Goal: Information Seeking & Learning: Check status

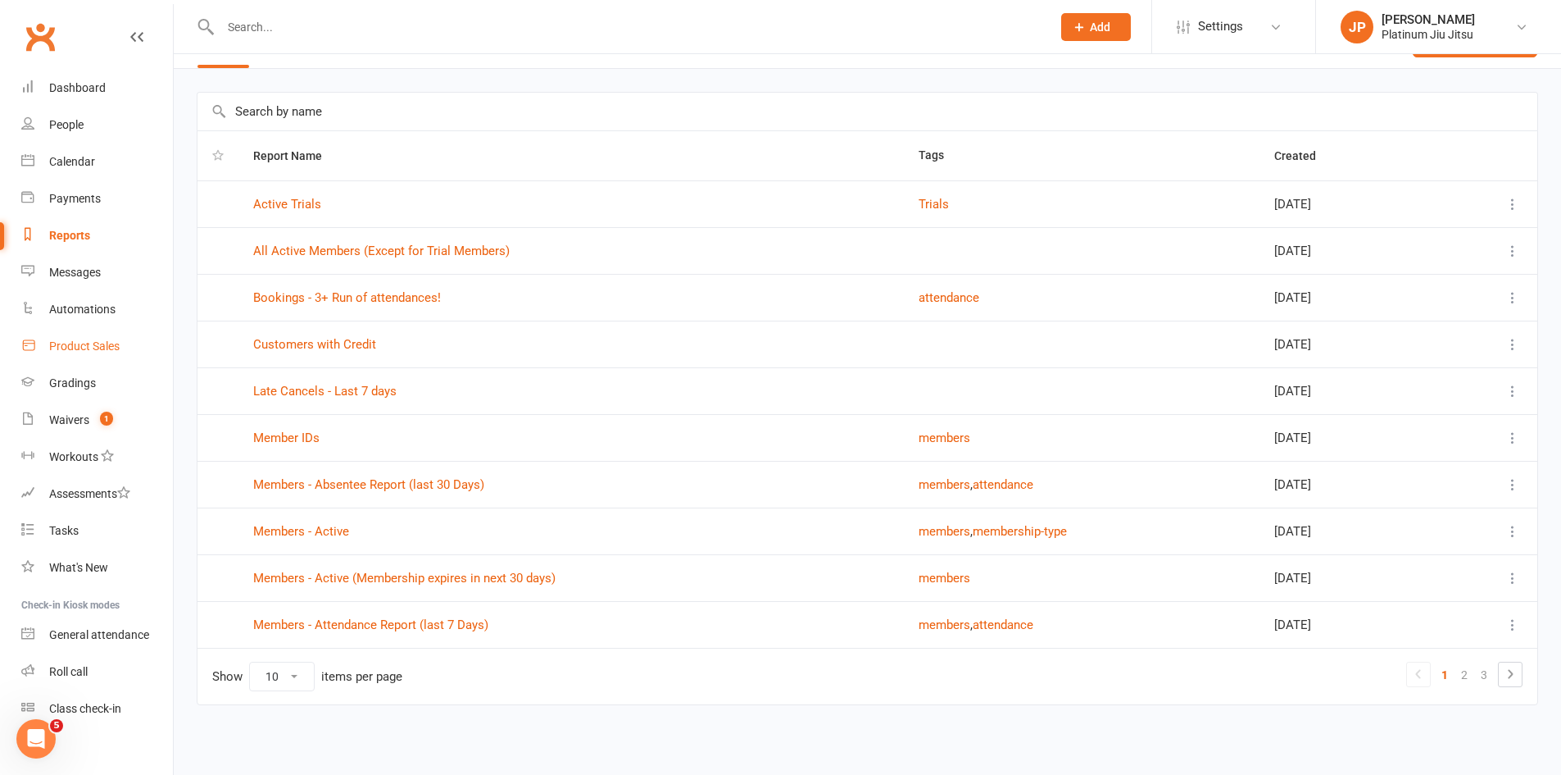
click at [65, 346] on div "Product Sales" at bounding box center [84, 345] width 70 height 13
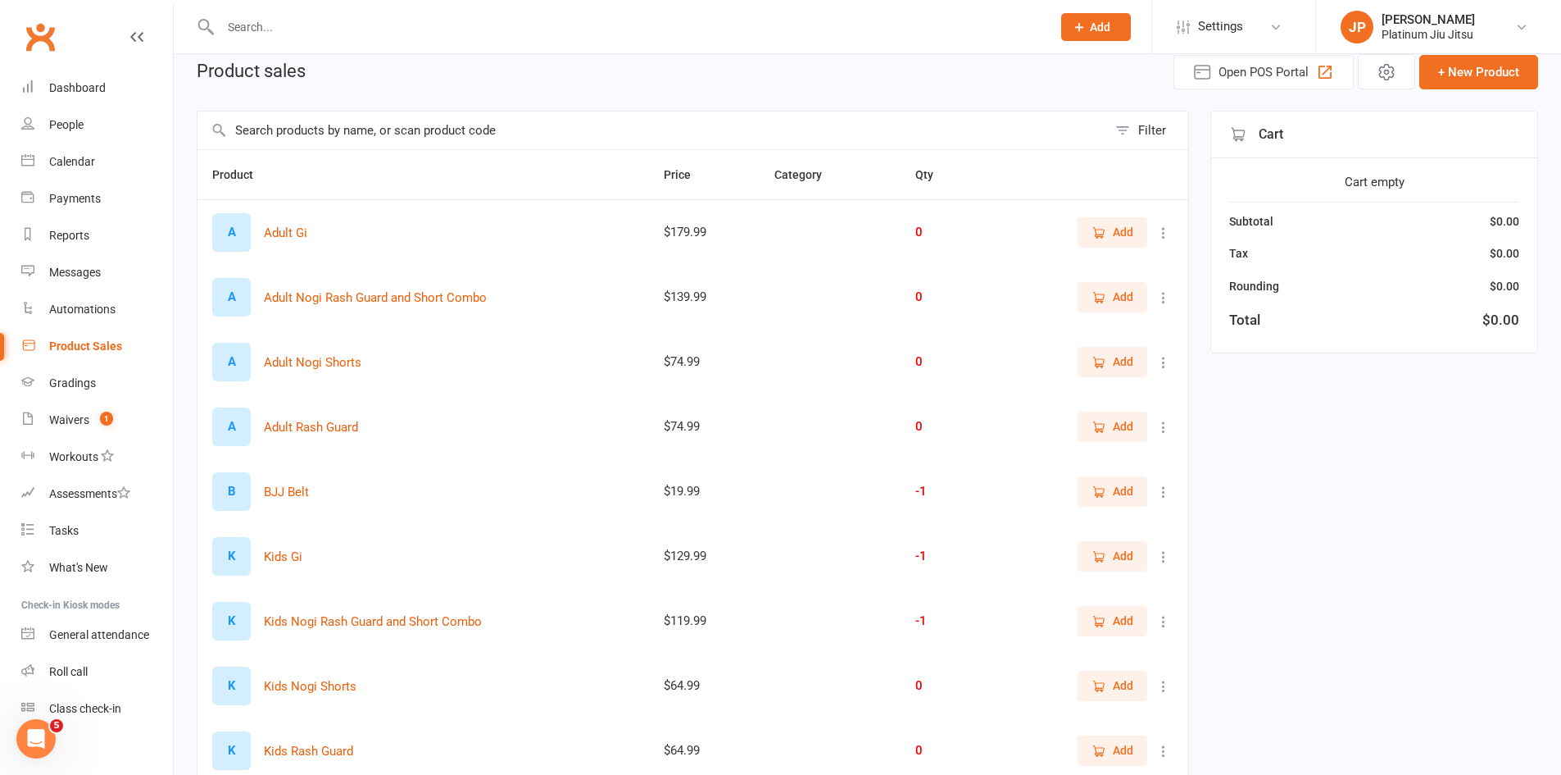
scroll to position [47, 0]
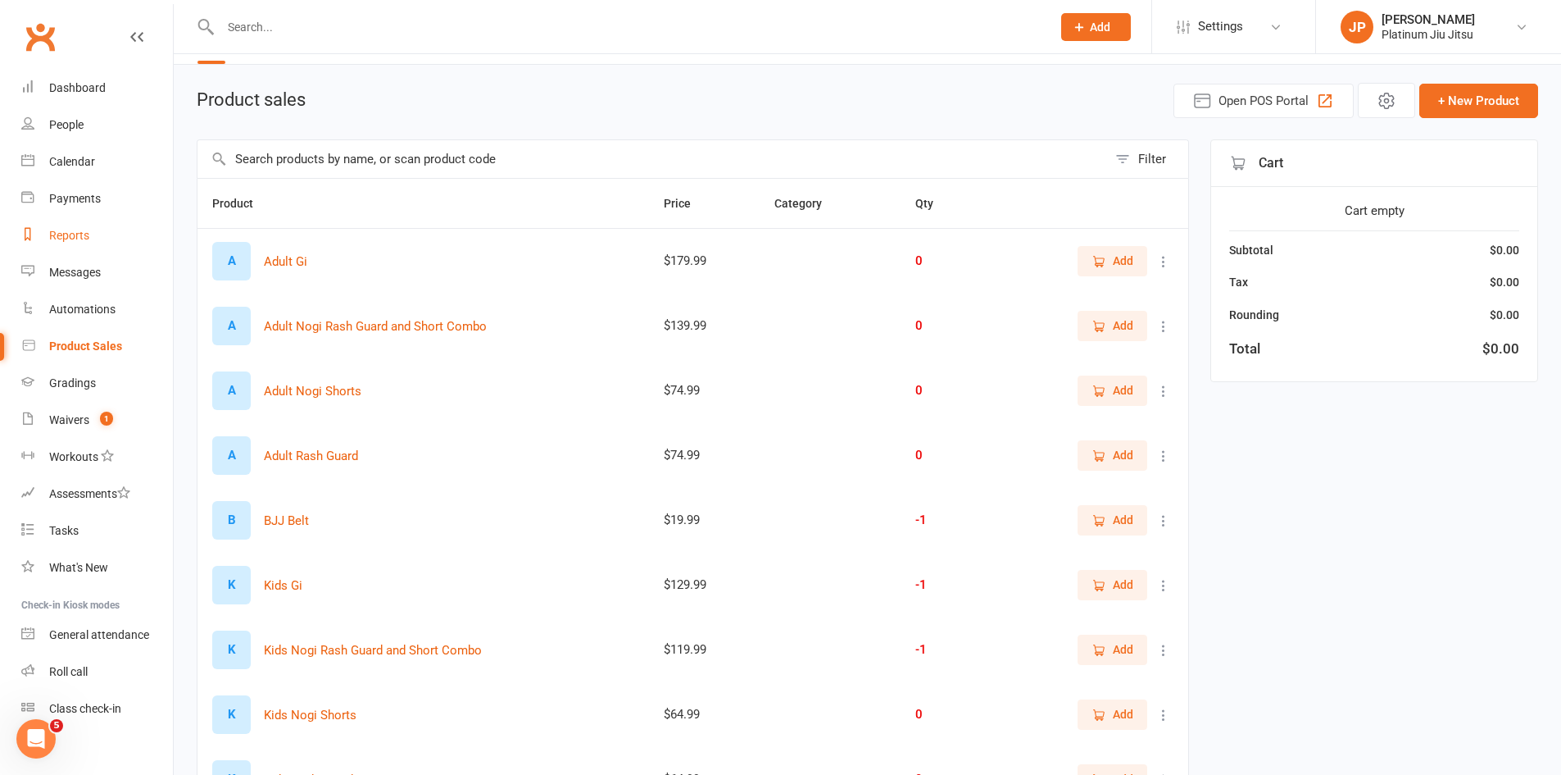
click at [62, 242] on div "Reports" at bounding box center [69, 235] width 40 height 13
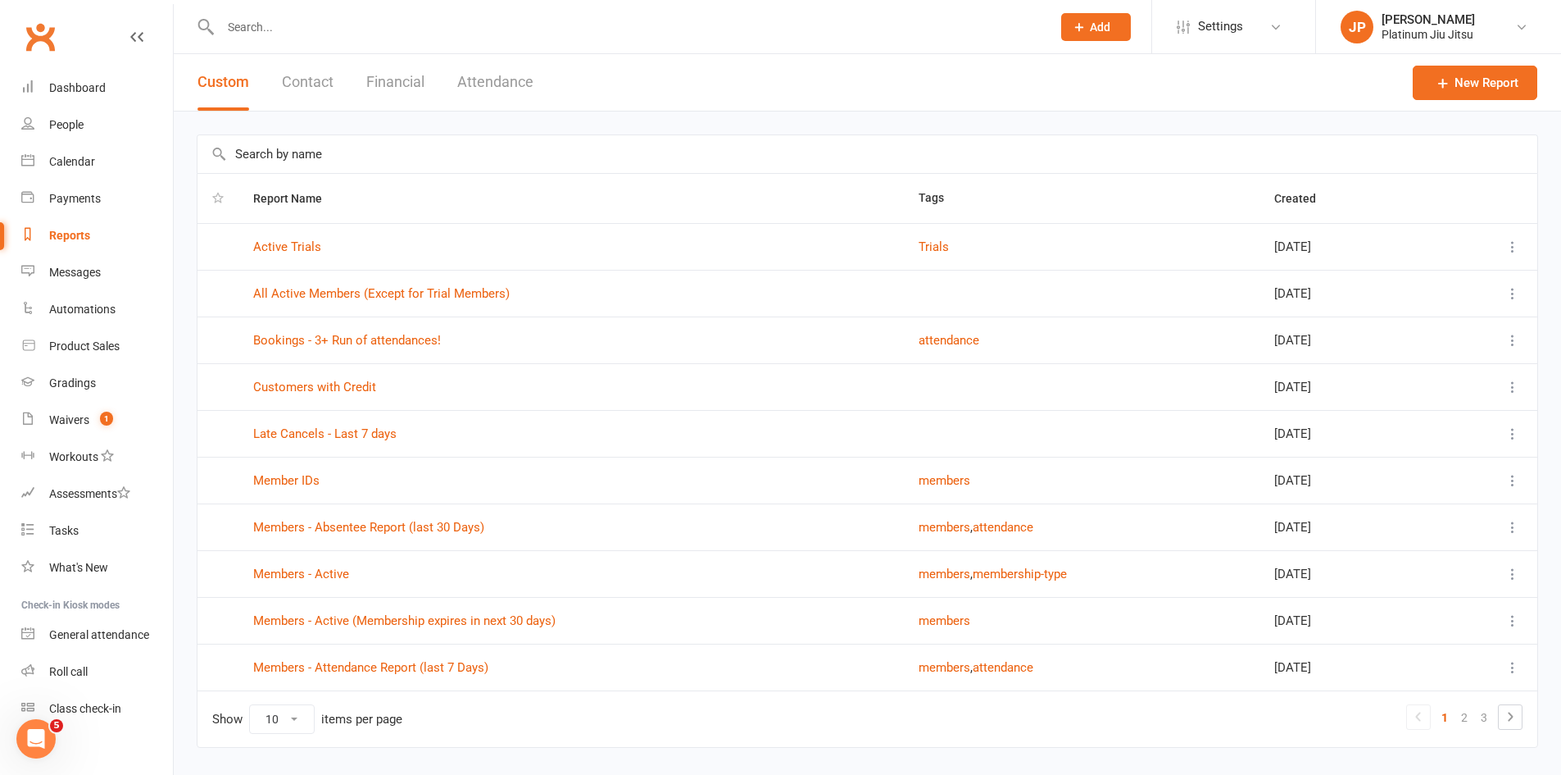
click at [402, 102] on button "Financial" at bounding box center [395, 82] width 58 height 57
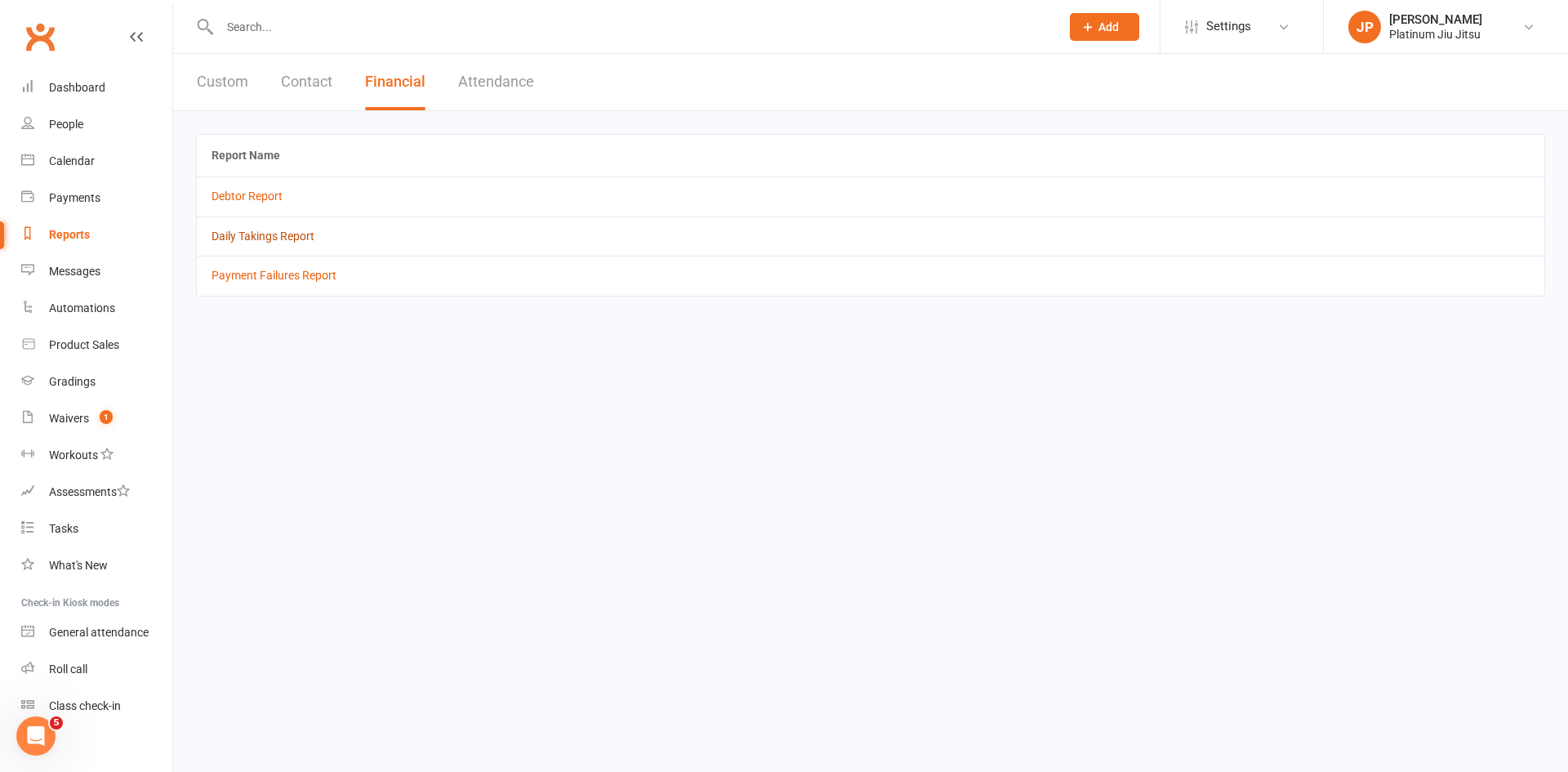
click at [253, 237] on link "Daily Takings Report" at bounding box center [262, 235] width 103 height 13
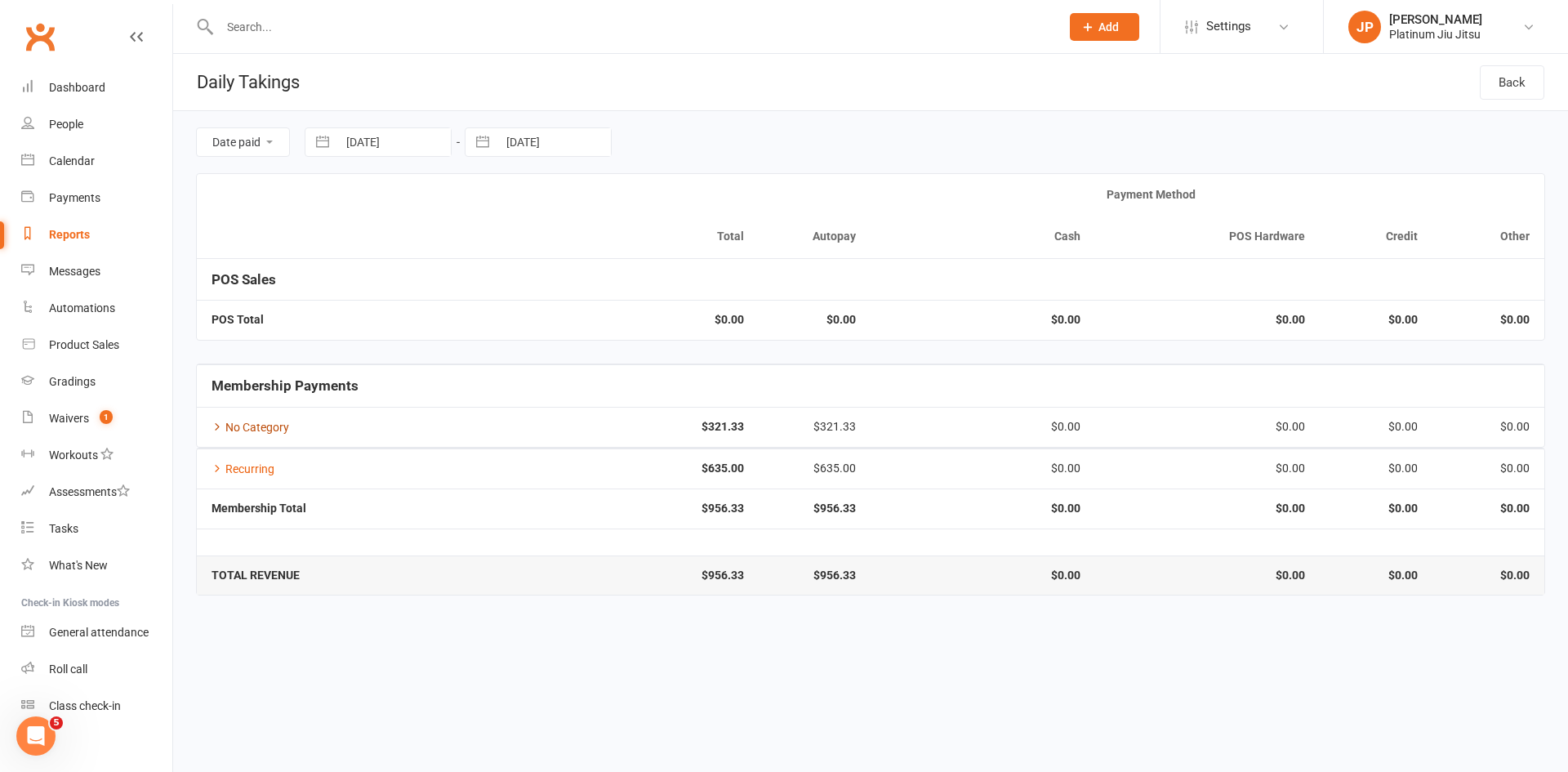
click at [266, 432] on link "No Category" at bounding box center [250, 426] width 78 height 13
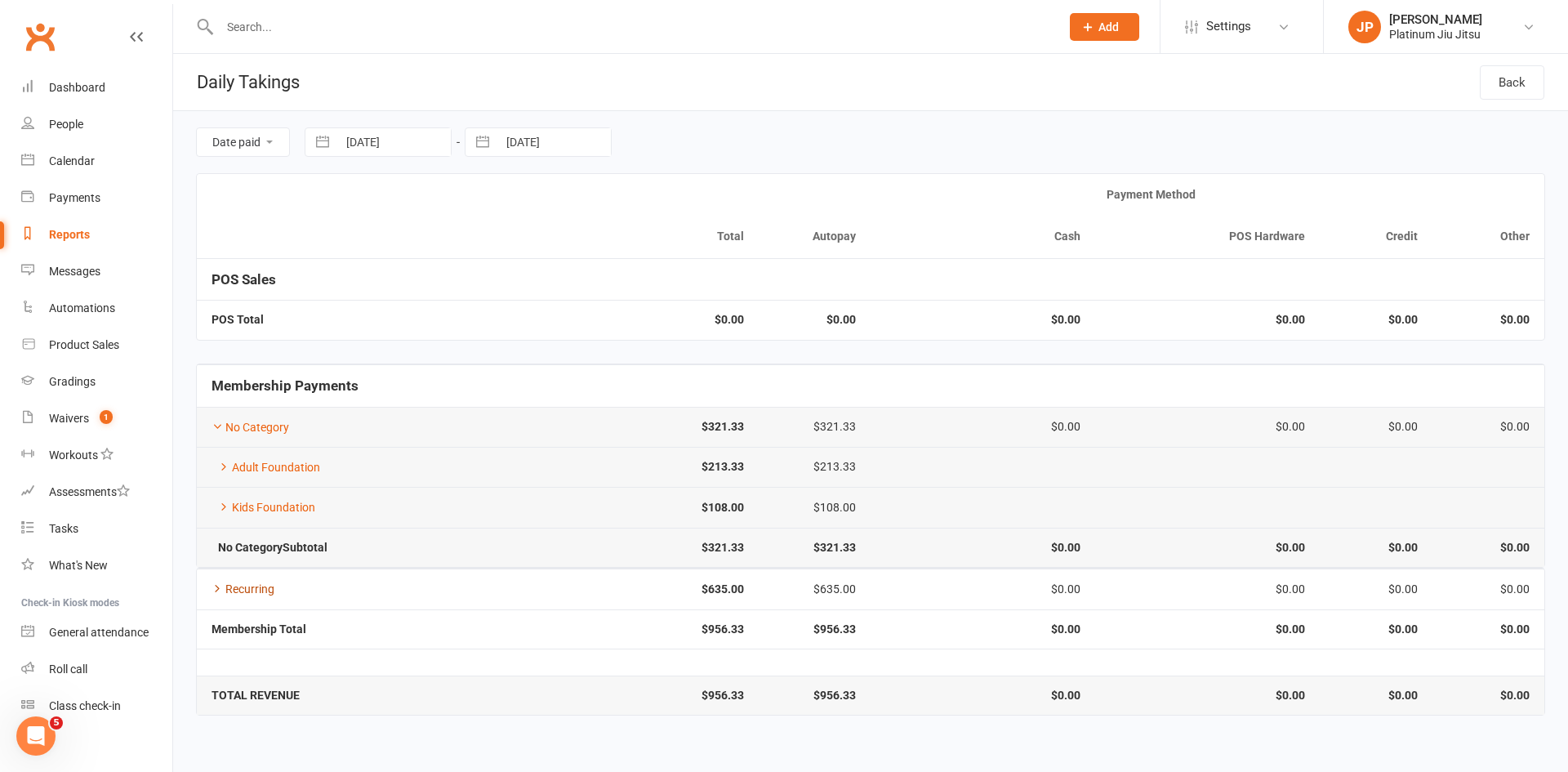
click at [266, 583] on link "Recurring" at bounding box center [242, 588] width 63 height 13
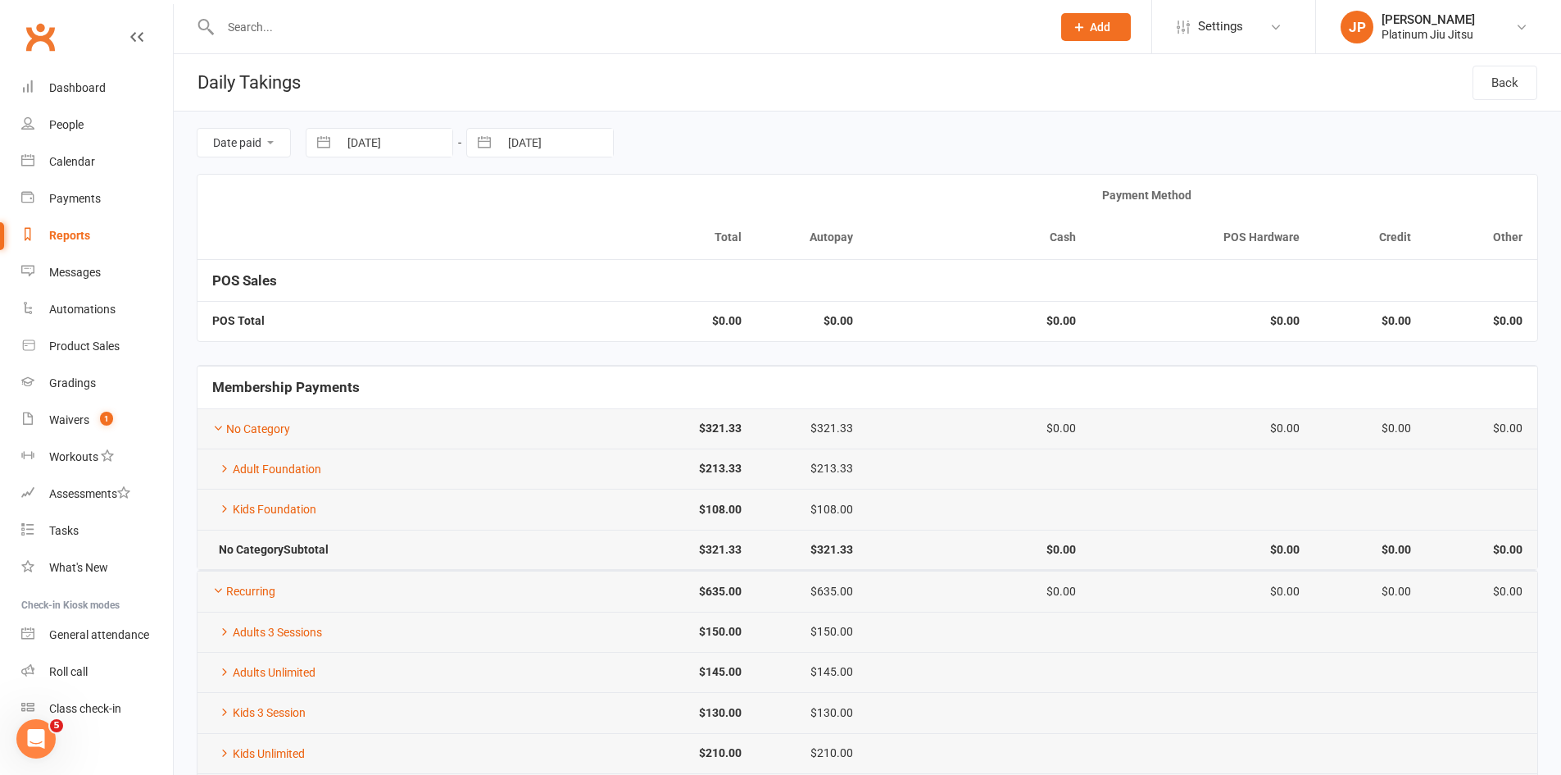
click at [414, 139] on input "[DATE]" at bounding box center [396, 143] width 114 height 28
select select "6"
select select "2025"
select select "7"
select select "2025"
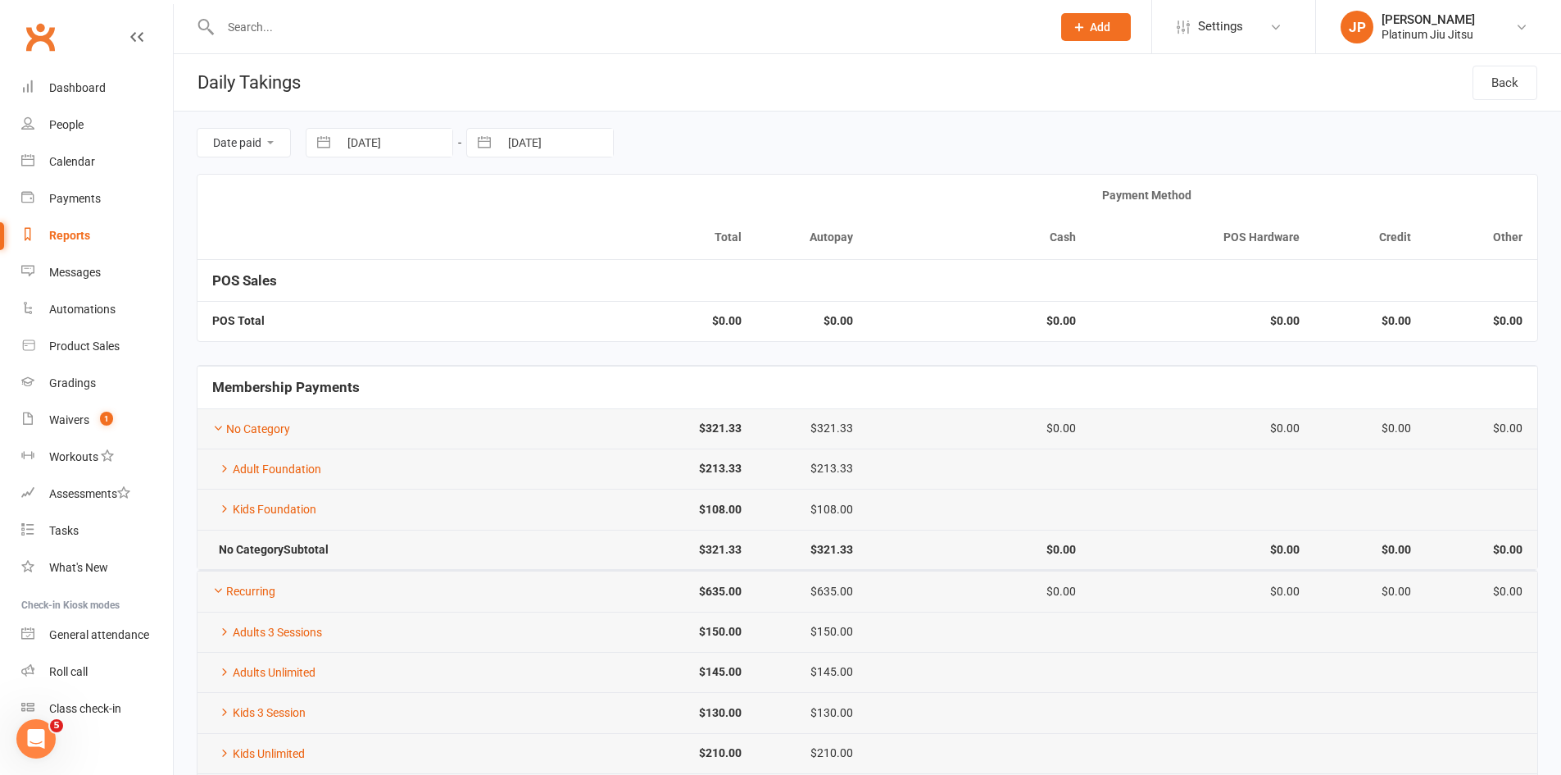
select select "8"
select select "2025"
click at [349, 217] on div "Move backward to switch to the previous month." at bounding box center [340, 210] width 32 height 27
select select "4"
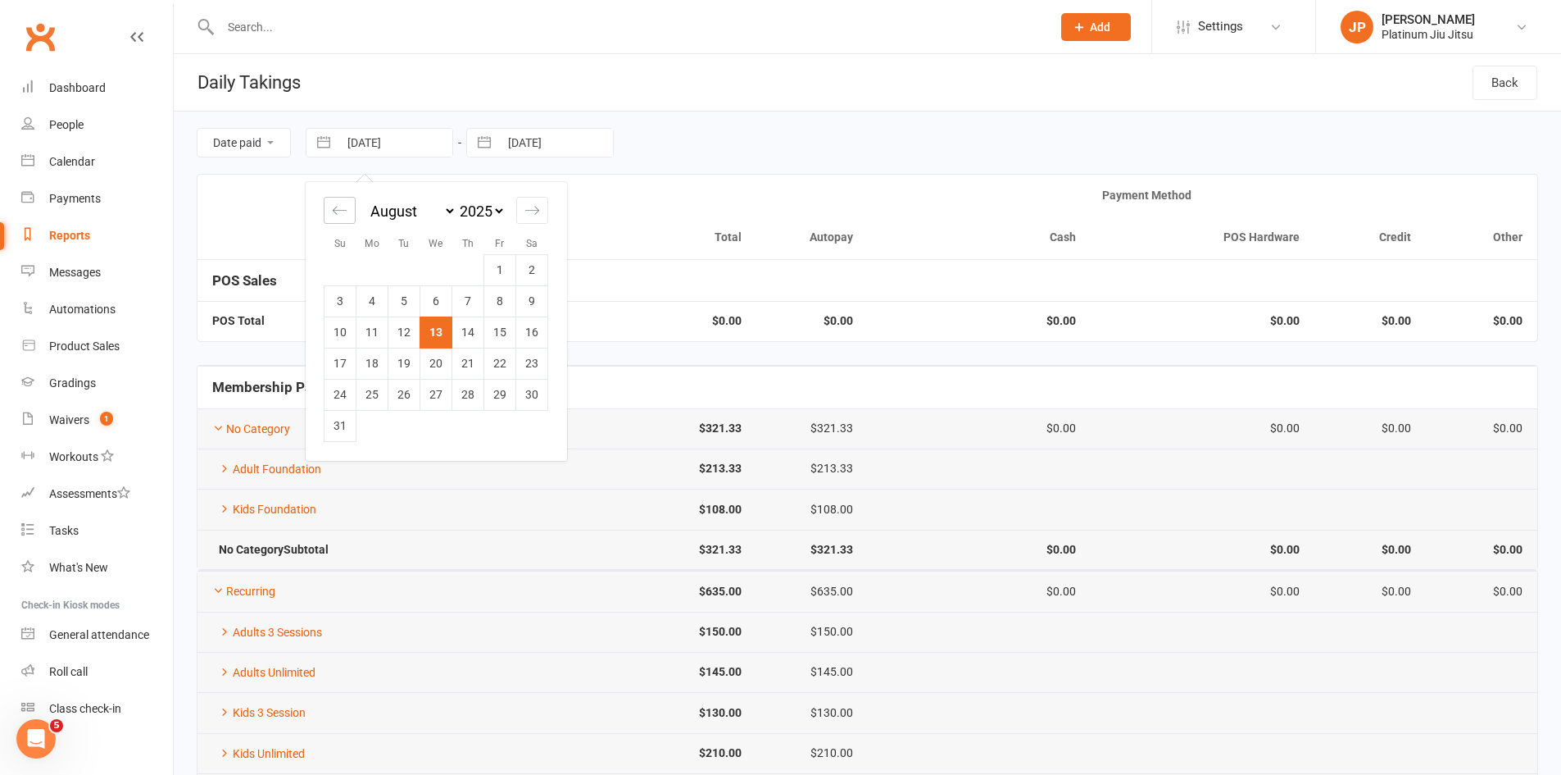
select select "2025"
select select "5"
select select "2025"
click at [349, 217] on div "Move backward to switch to the previous month." at bounding box center [340, 210] width 32 height 27
select select "3"
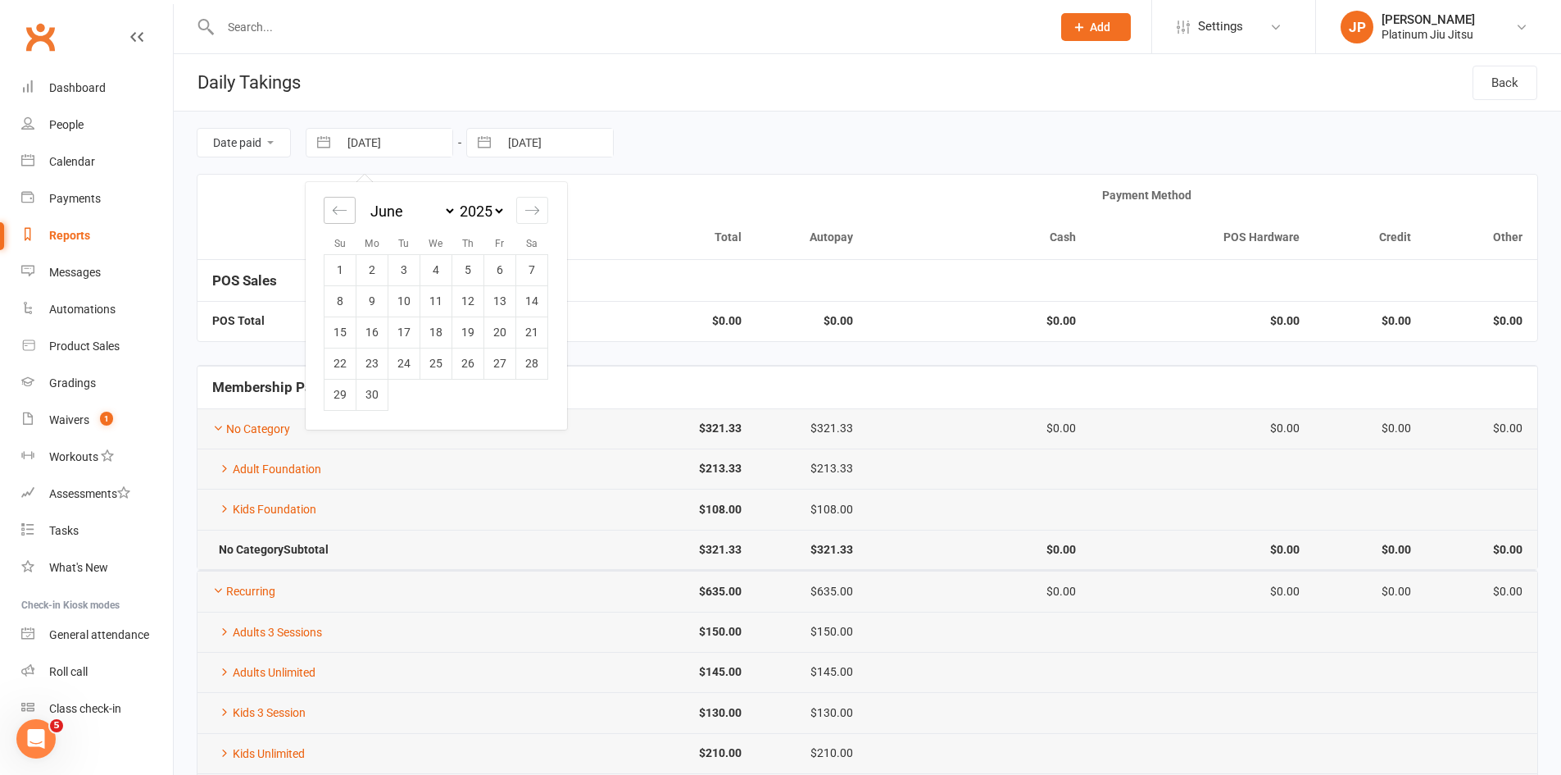
select select "2025"
click at [349, 217] on div "Move backward to switch to the previous month." at bounding box center [340, 210] width 32 height 27
select select "2"
select select "2025"
drag, startPoint x: 411, startPoint y: 259, endPoint x: 433, endPoint y: 202, distance: 60.7
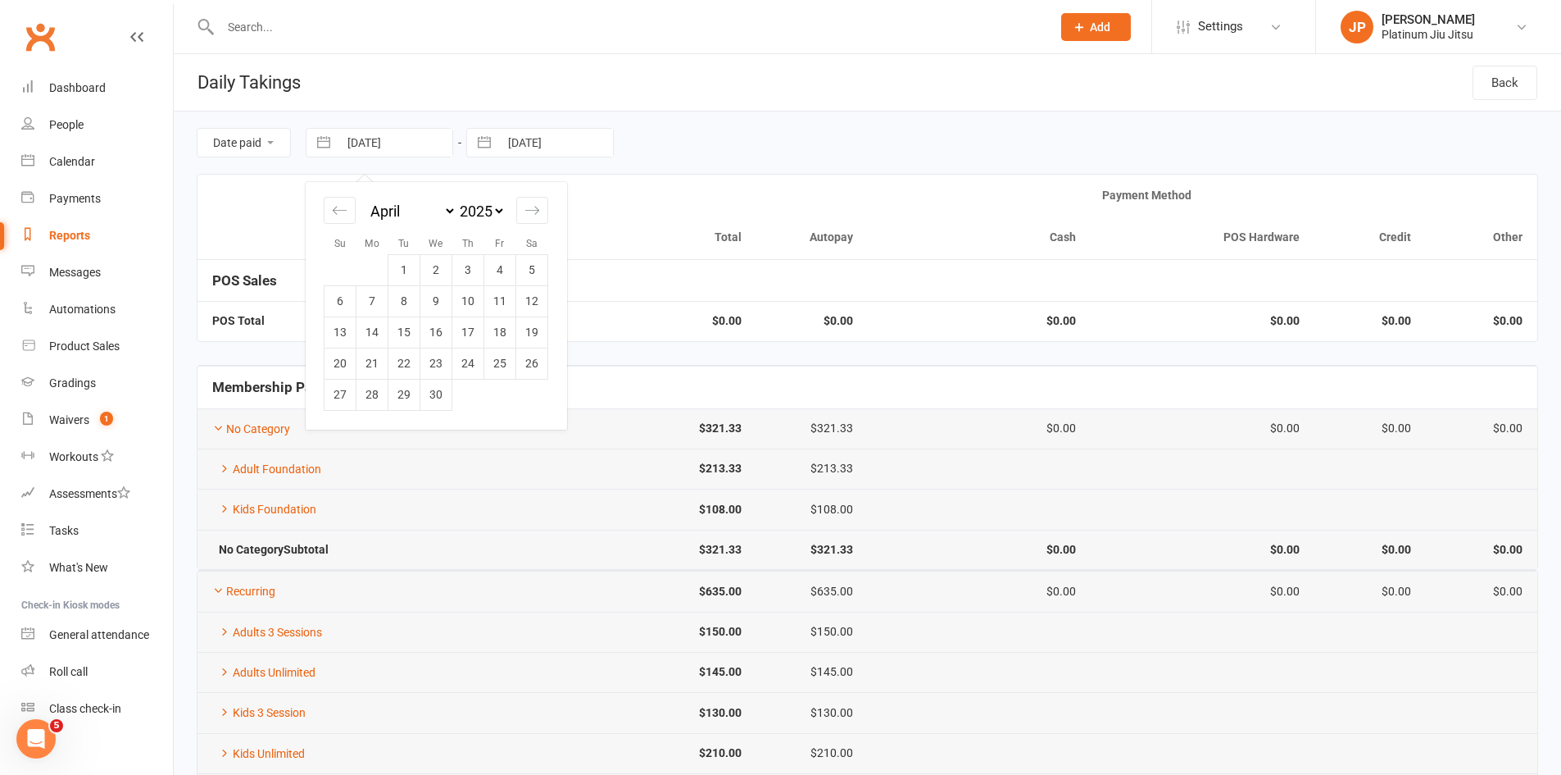
click at [410, 259] on td "1" at bounding box center [405, 269] width 32 height 31
type input "[DATE]"
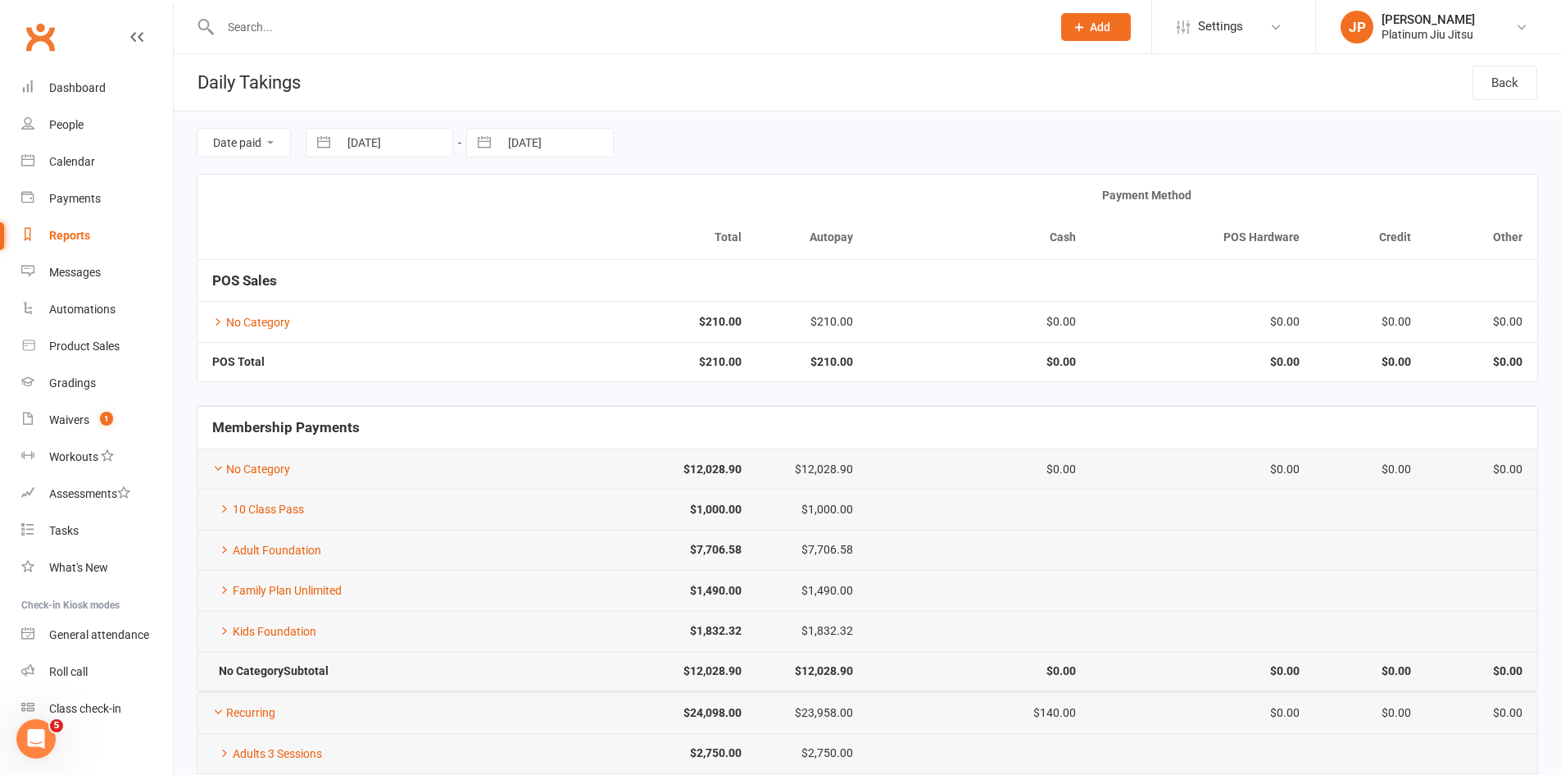
select select "6"
select select "2025"
select select "7"
select select "2025"
select select "8"
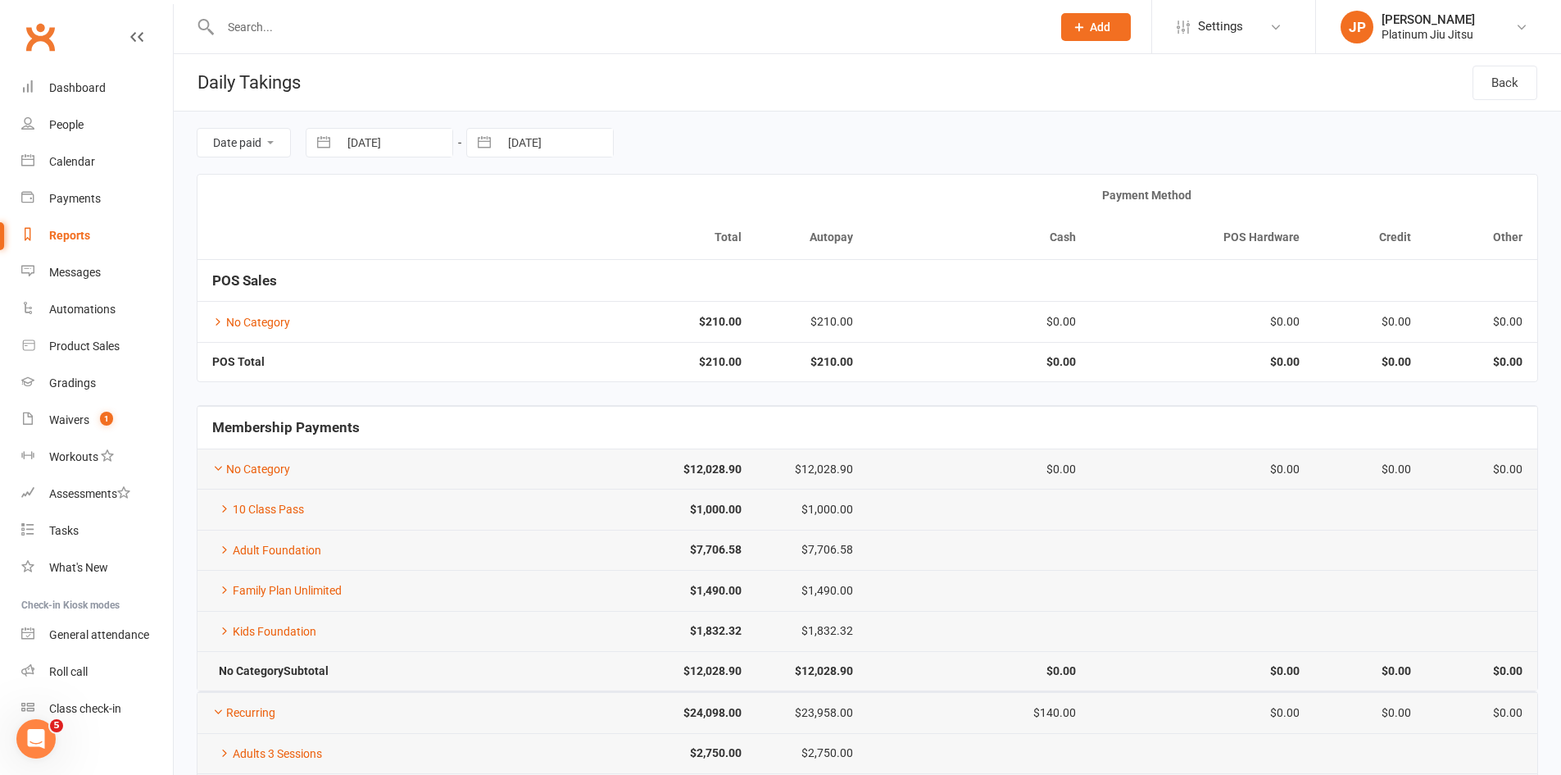
select select "2025"
click at [566, 148] on input "[DATE]" at bounding box center [556, 143] width 114 height 28
click at [499, 213] on icon "Move backward to switch to the previous month." at bounding box center [501, 210] width 16 height 16
select select "5"
select select "2025"
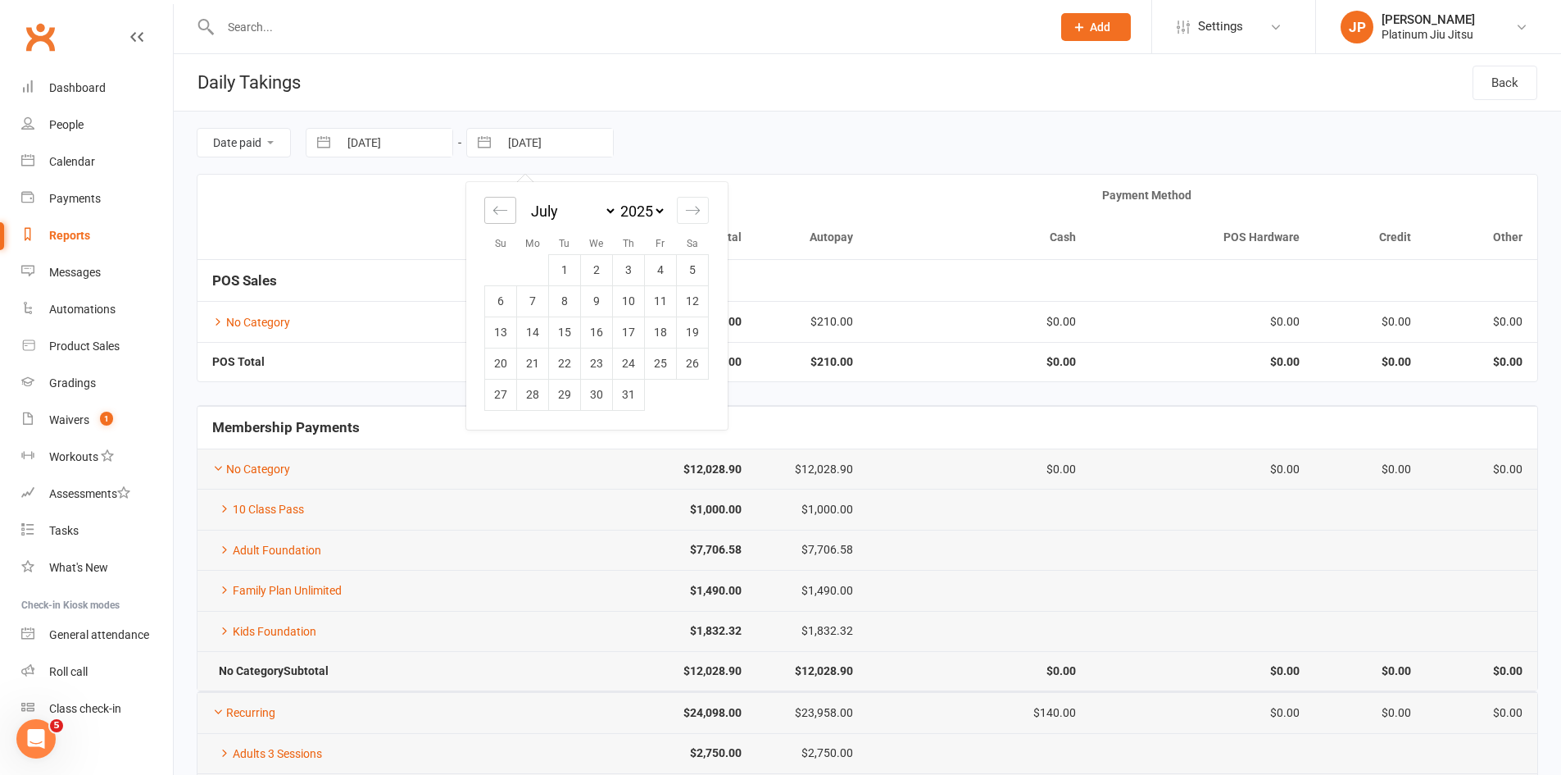
click at [498, 213] on icon "Move backward to switch to the previous month." at bounding box center [500, 210] width 14 height 8
select select "3"
select select "2025"
select select "4"
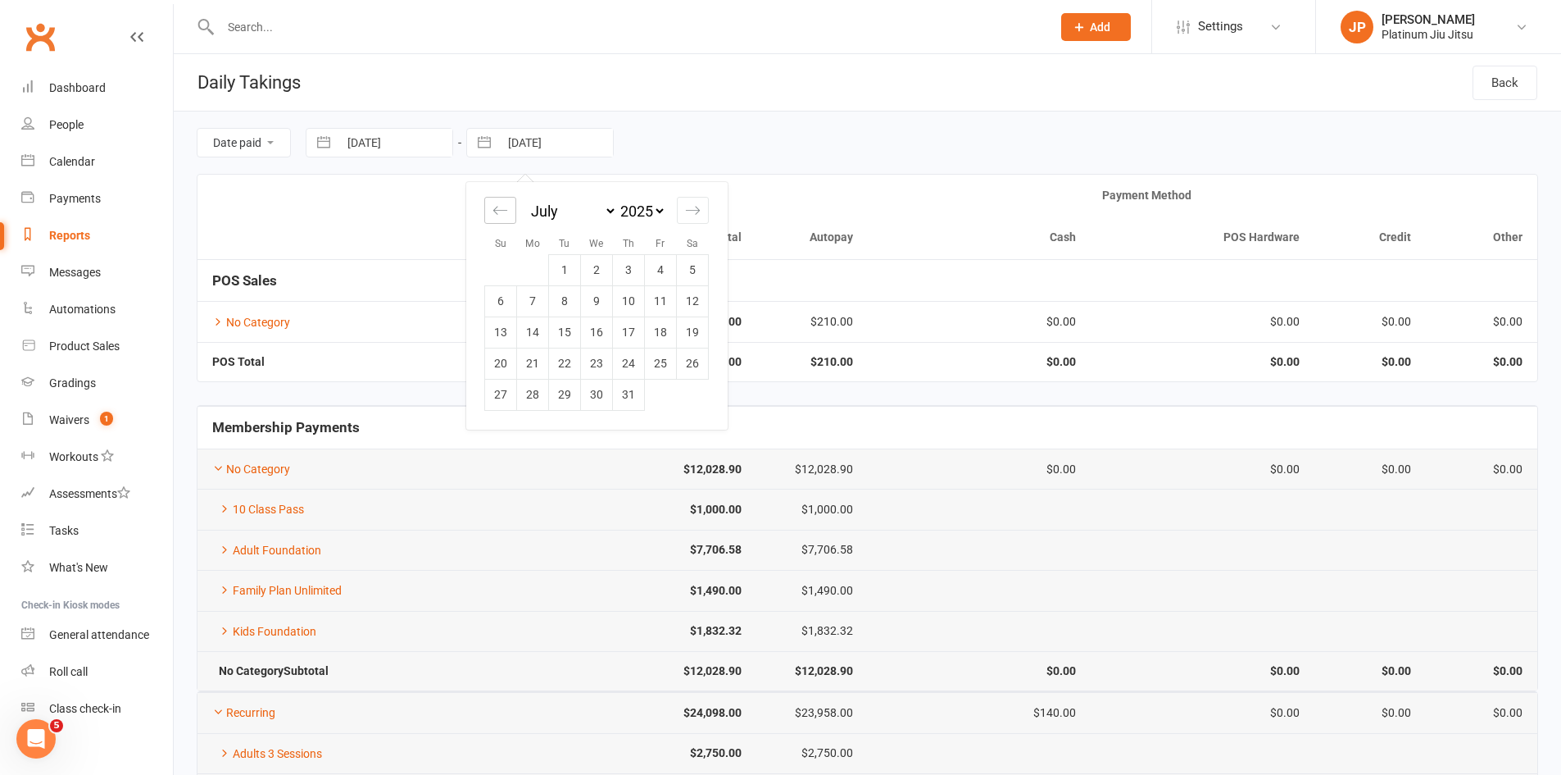
select select "2025"
click at [498, 213] on icon "Move backward to switch to the previous month." at bounding box center [500, 210] width 14 height 8
select select "2"
select select "2025"
click at [607, 395] on td "30" at bounding box center [597, 394] width 32 height 31
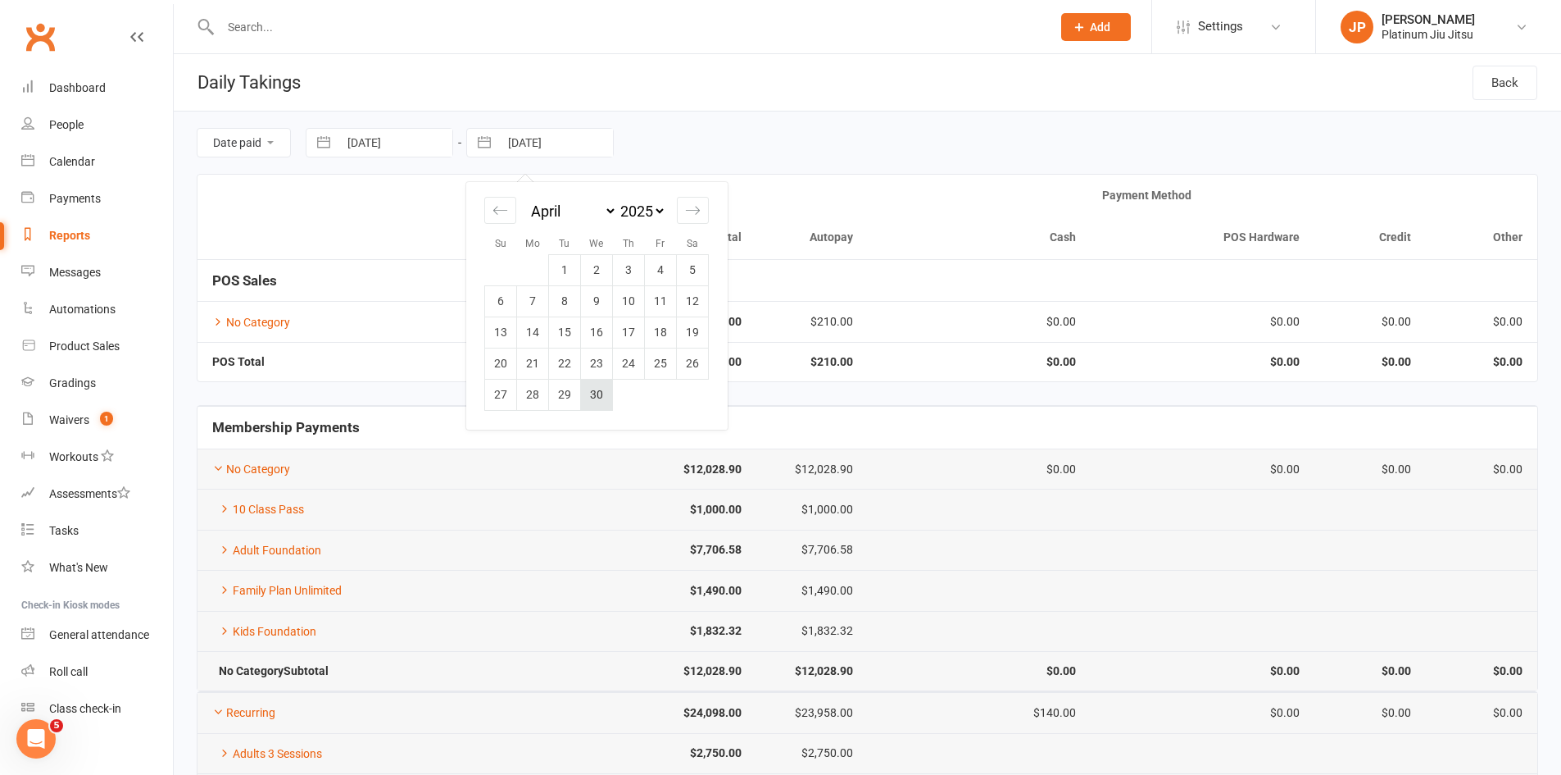
type input "[DATE]"
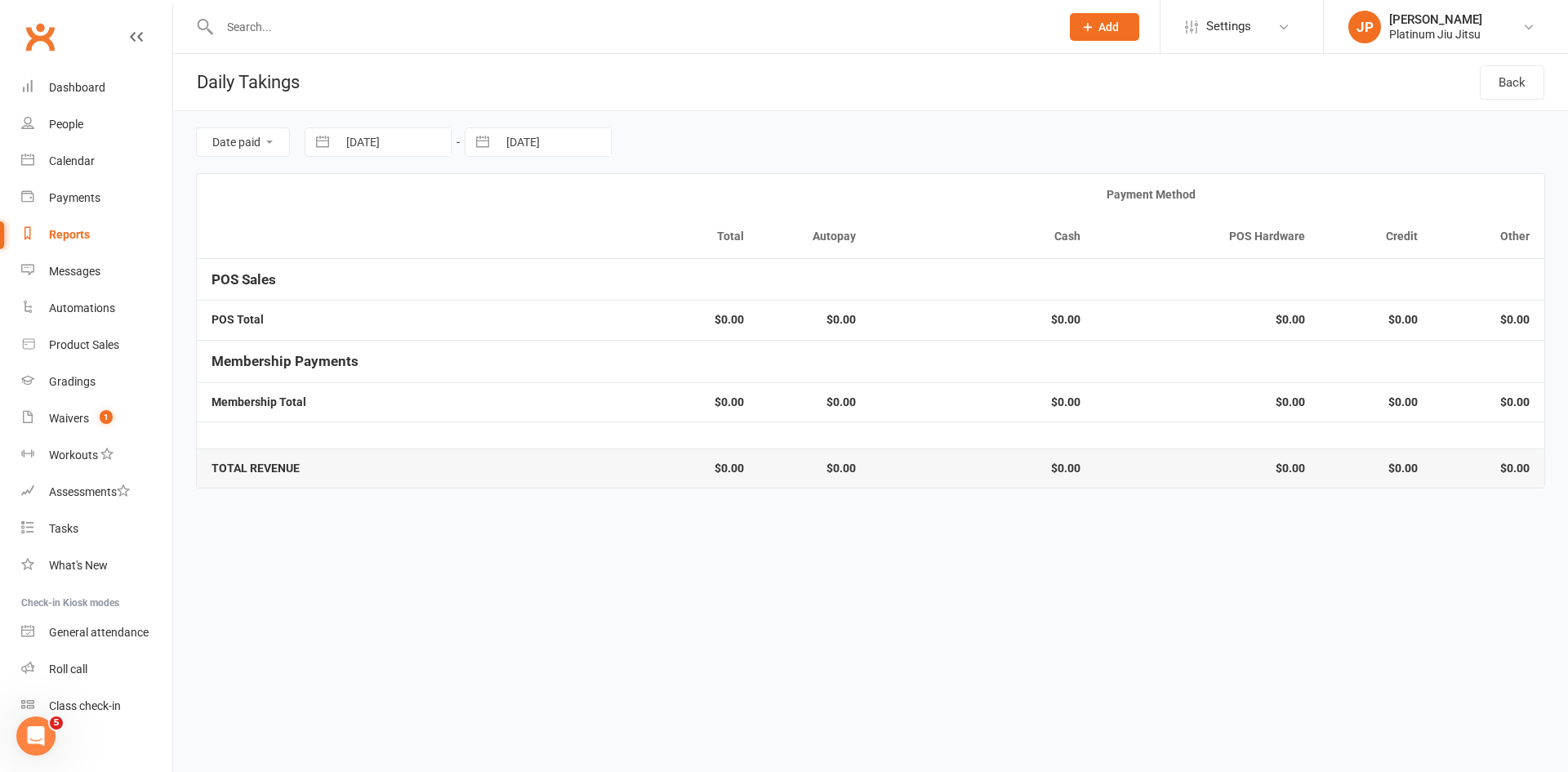
click at [247, 142] on select "Date paid Due date" at bounding box center [243, 142] width 93 height 28
select select "due"
click at [197, 129] on select "Date paid Due date" at bounding box center [243, 142] width 93 height 28
click at [862, 153] on div "Date paid Due date [DATE] Navigate forward to interact with the calendar and se…" at bounding box center [871, 141] width 1349 height 62
click at [81, 200] on div "Payments" at bounding box center [75, 197] width 52 height 13
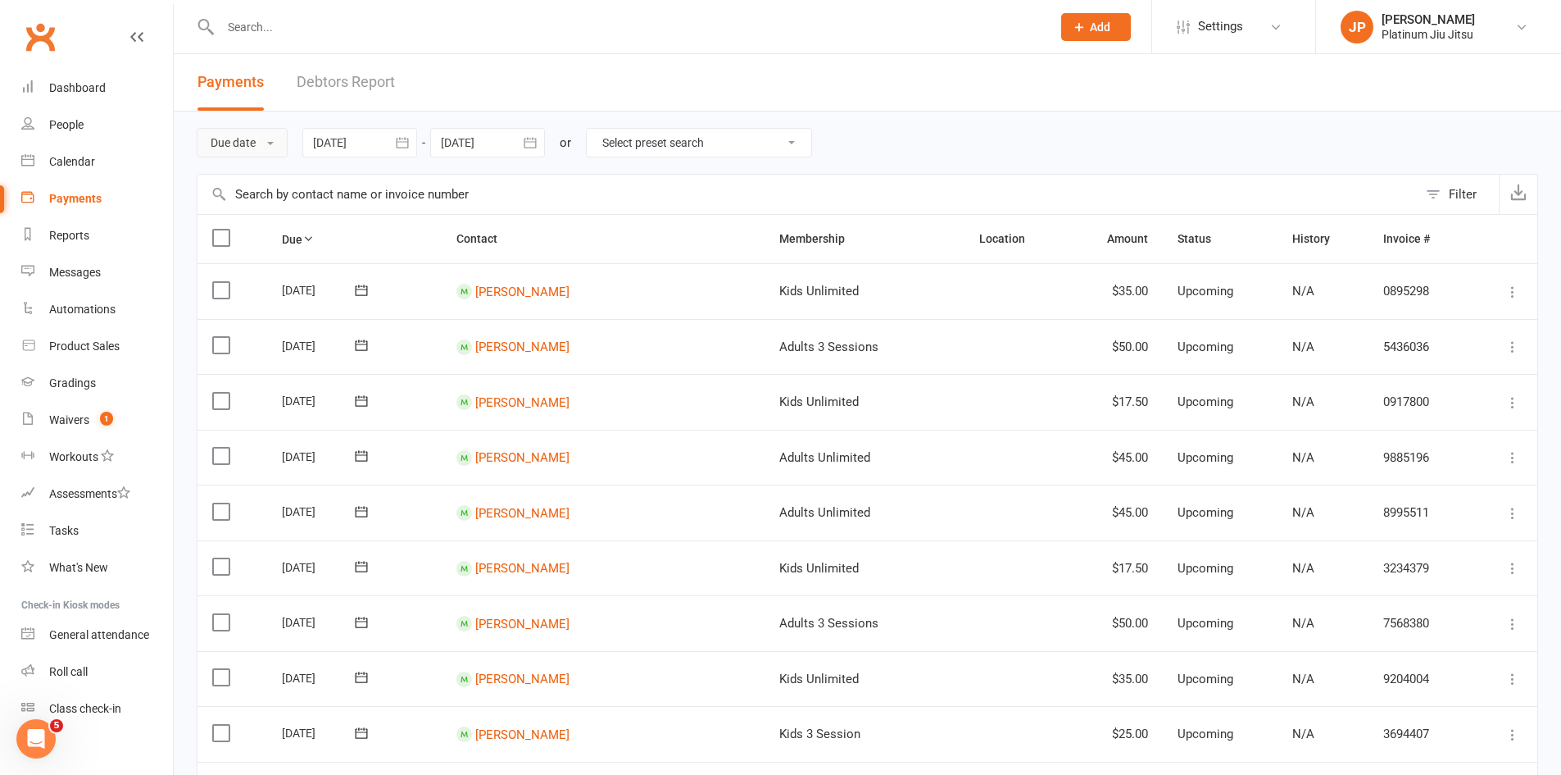
click at [261, 132] on button "Due date" at bounding box center [242, 143] width 91 height 30
click at [283, 214] on link "Date paid" at bounding box center [279, 212] width 162 height 33
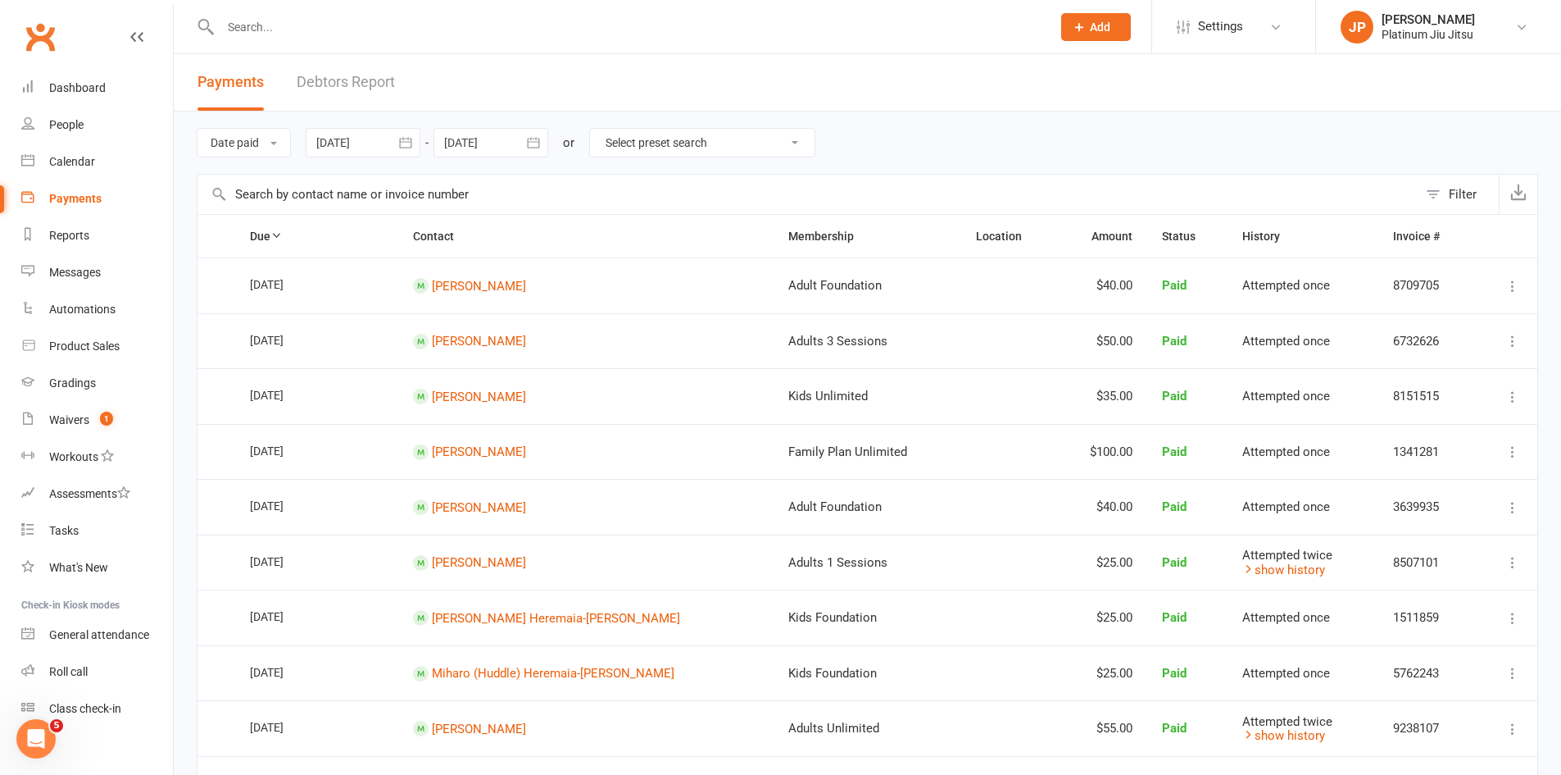
click at [341, 143] on div at bounding box center [363, 143] width 115 height 30
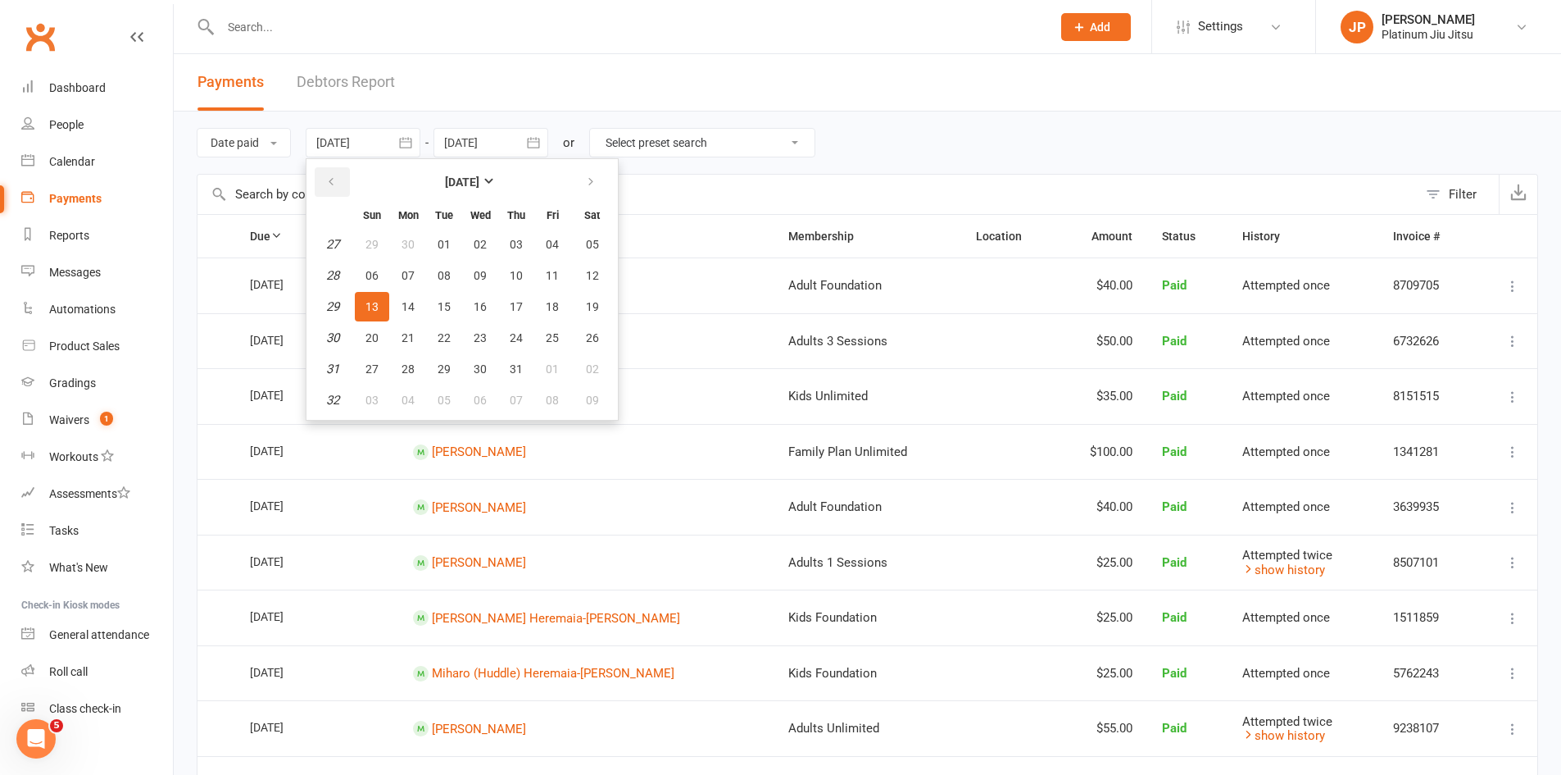
click at [336, 186] on icon "button" at bounding box center [330, 181] width 11 height 13
click at [446, 243] on span "01" at bounding box center [444, 244] width 13 height 13
type input "[DATE]"
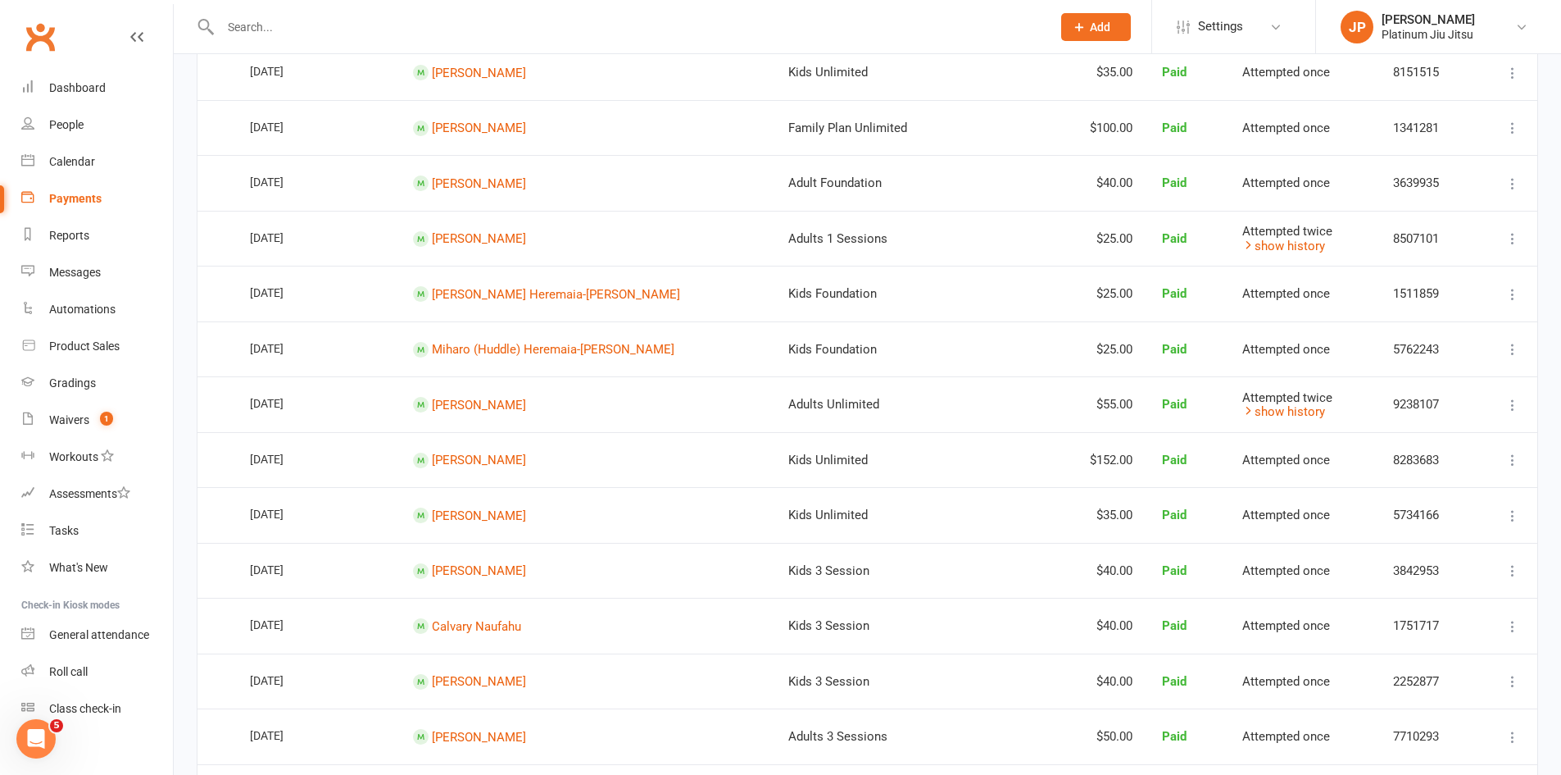
scroll to position [246, 0]
